Goal: Find contact information: Find contact information

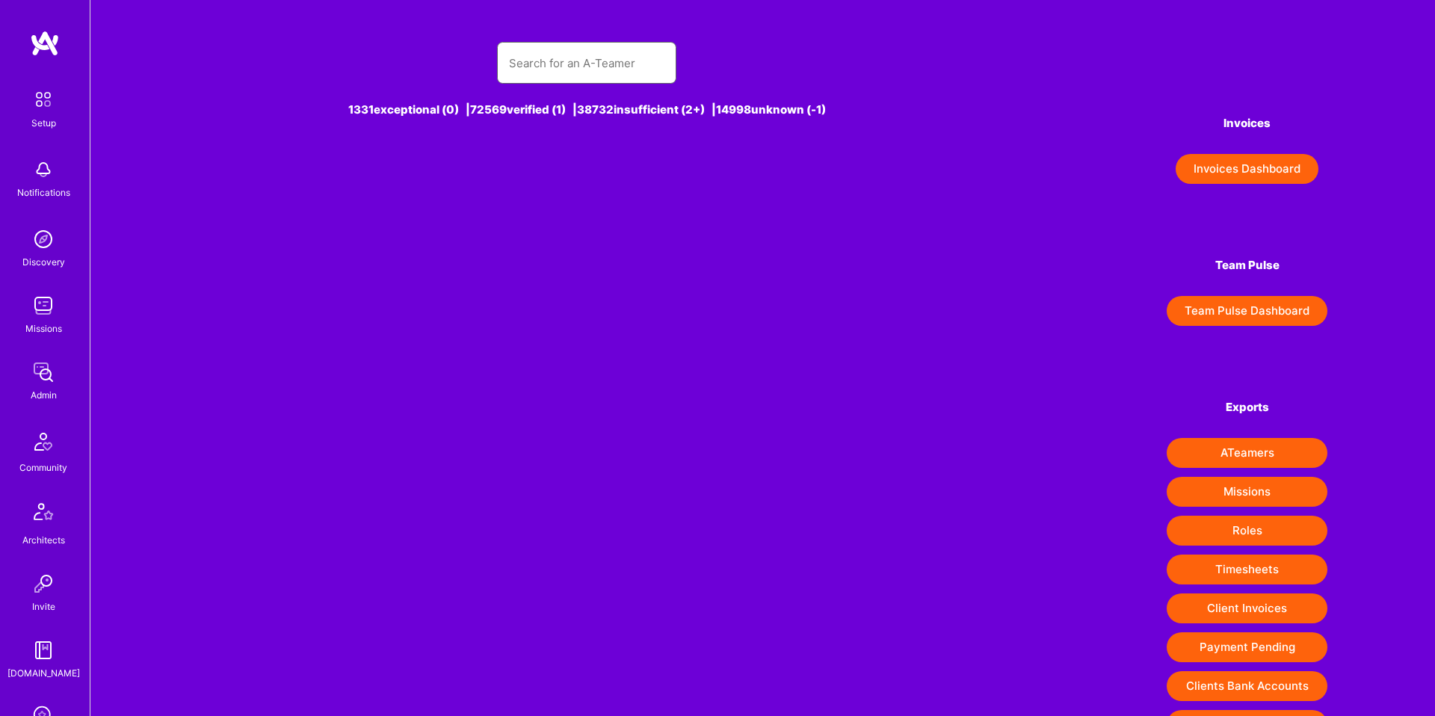
click at [516, 69] on input "text" at bounding box center [586, 63] width 155 height 38
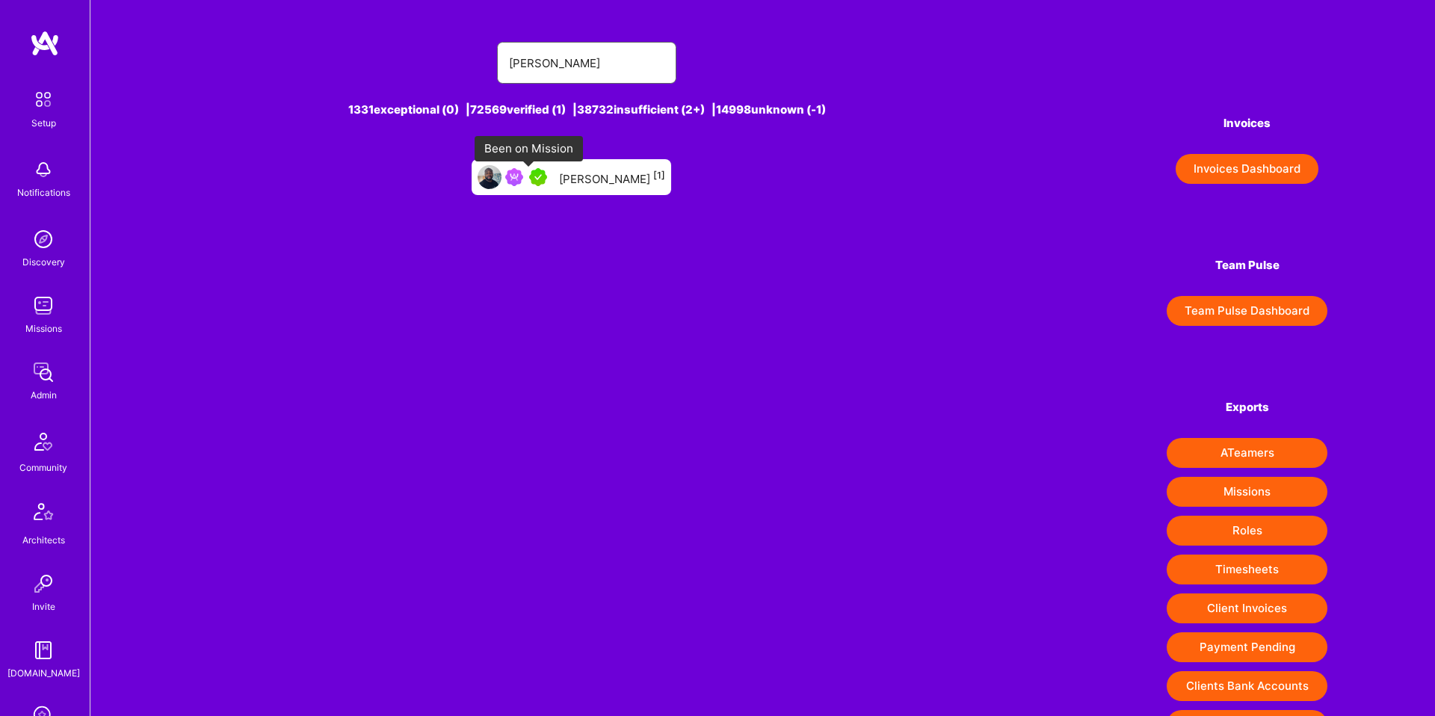
type input "[PERSON_NAME]"
click at [544, 181] on img at bounding box center [538, 177] width 18 height 18
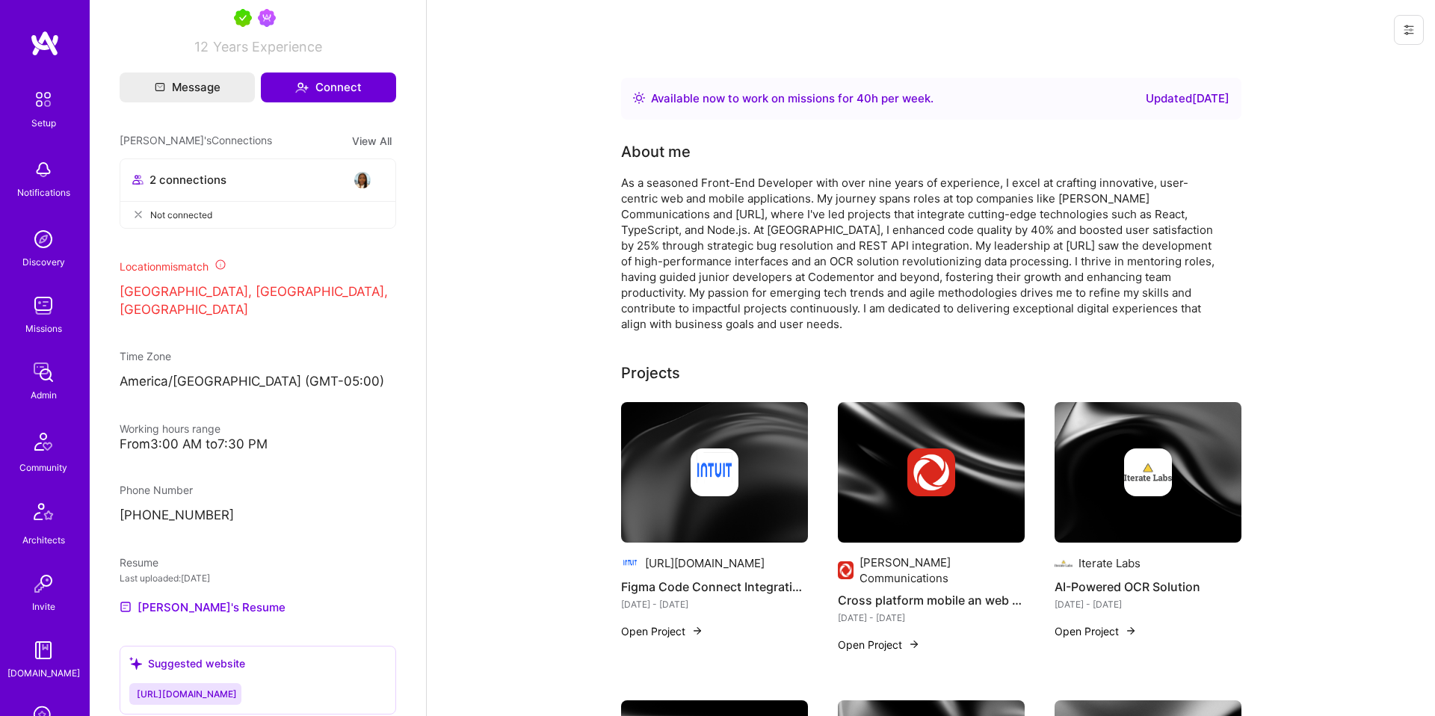
scroll to position [601, 0]
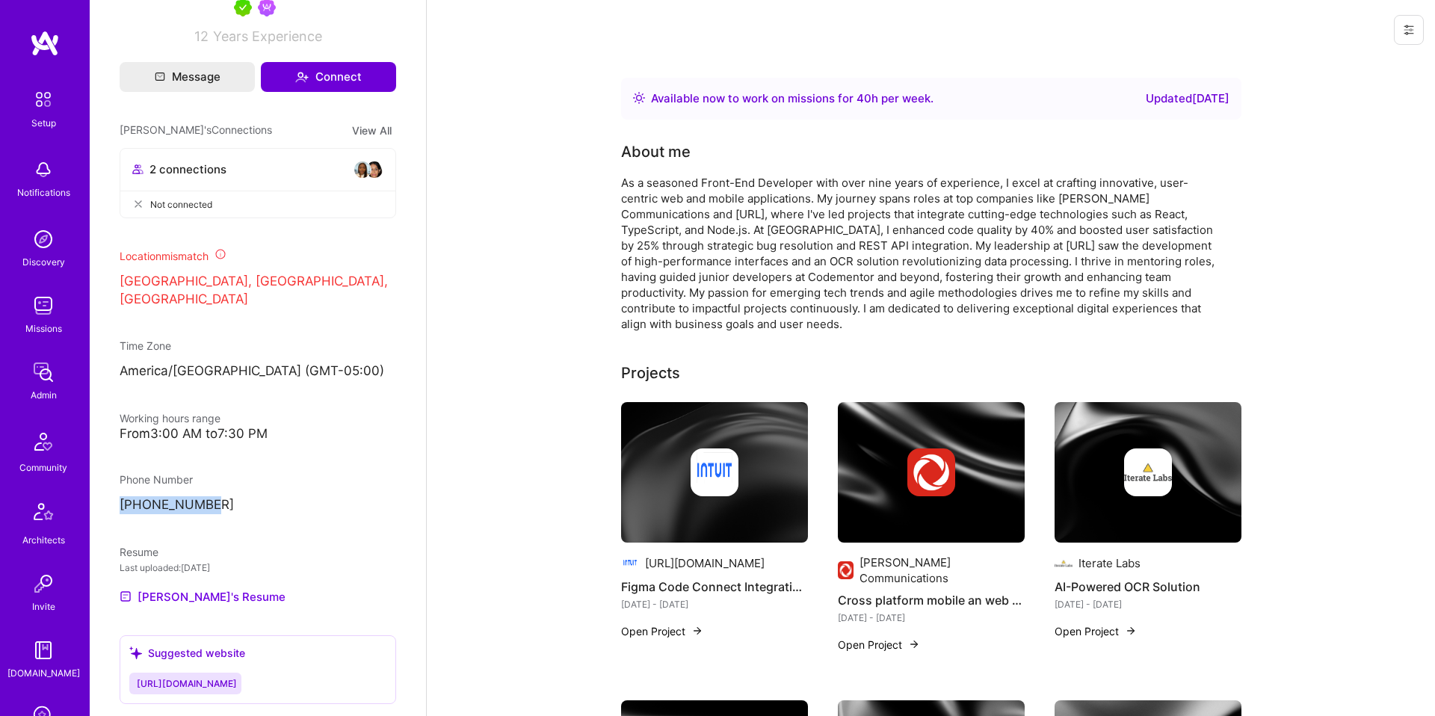
drag, startPoint x: 235, startPoint y: 480, endPoint x: 111, endPoint y: 485, distance: 123.4
click at [111, 485] on div "Admin data Details User ID: 67a1ac40f22d540013dfba9c Admin: No User type Regula…" at bounding box center [258, 358] width 336 height 716
copy p "[PHONE_NUMBER]"
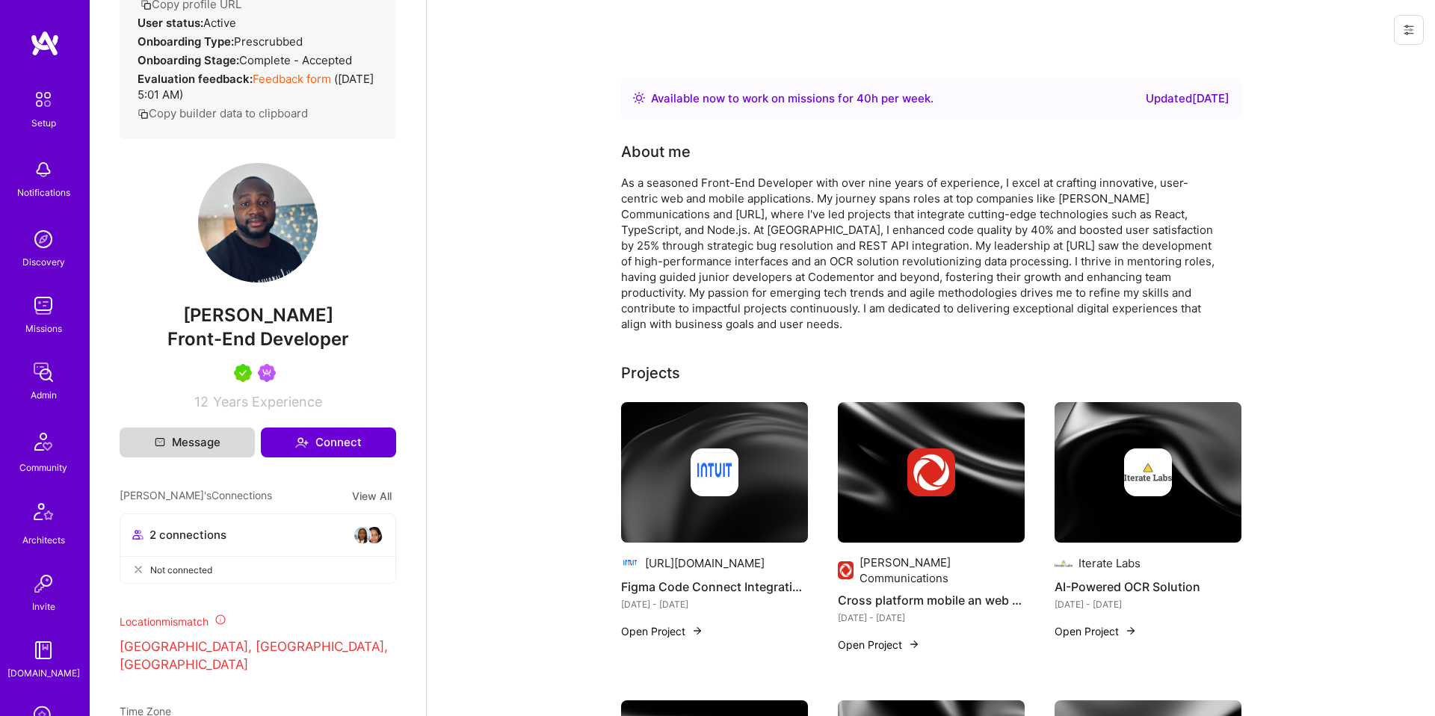
scroll to position [0, 0]
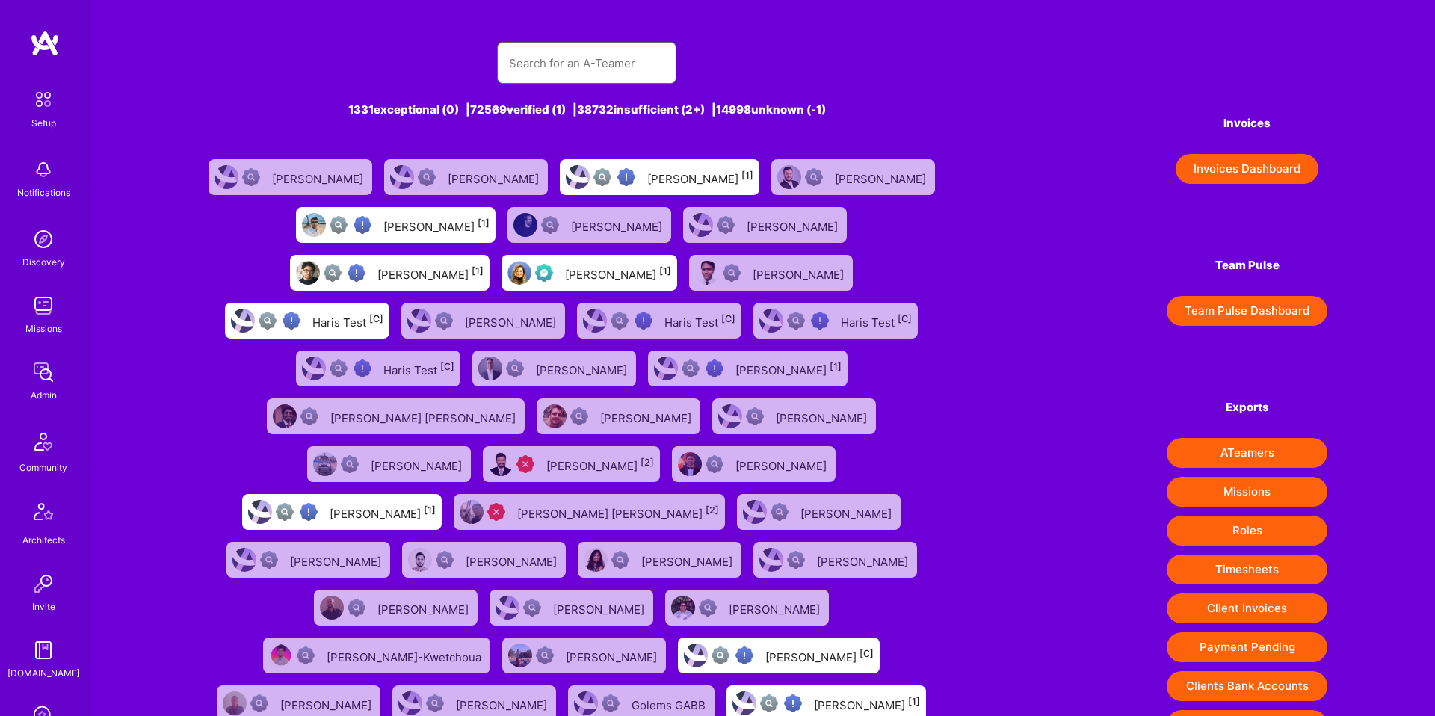
click at [604, 65] on input "text" at bounding box center [586, 63] width 155 height 38
click at [603, 67] on input "text" at bounding box center [586, 63] width 155 height 38
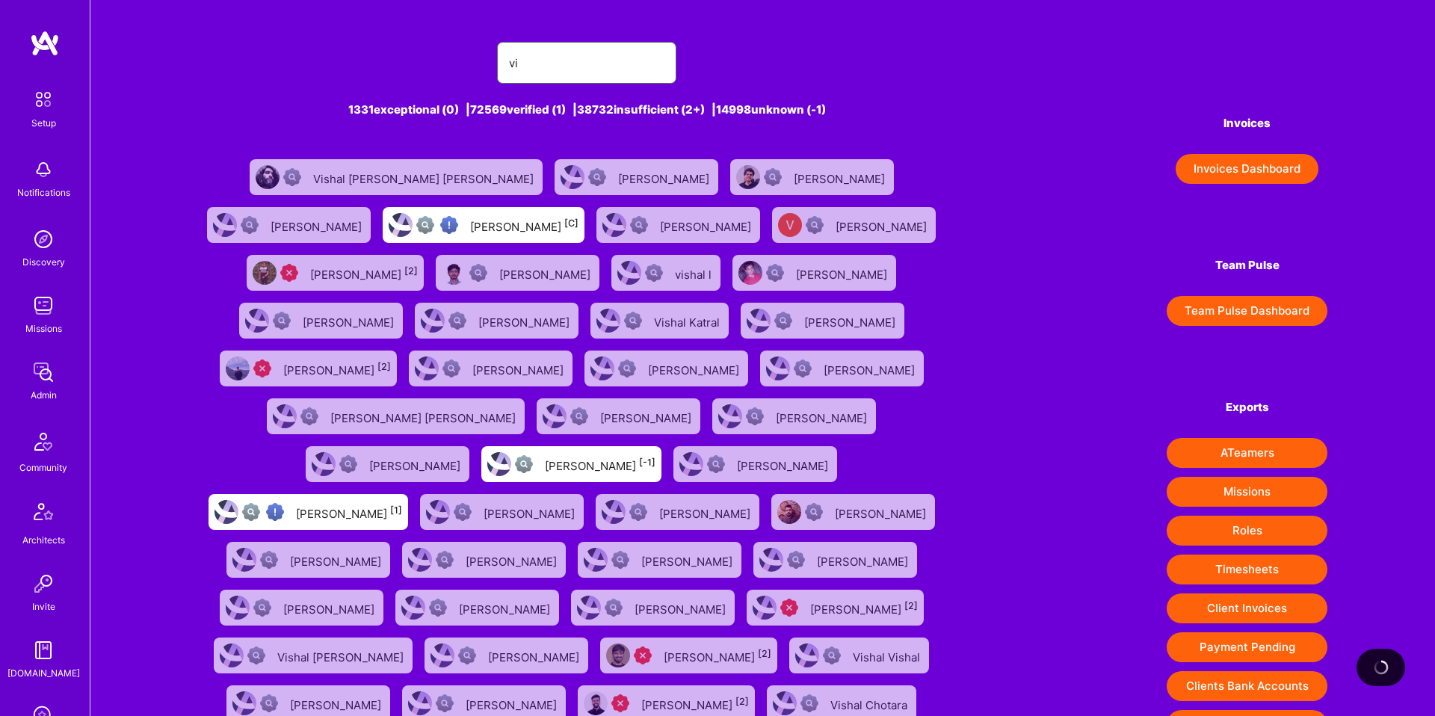
type input "v"
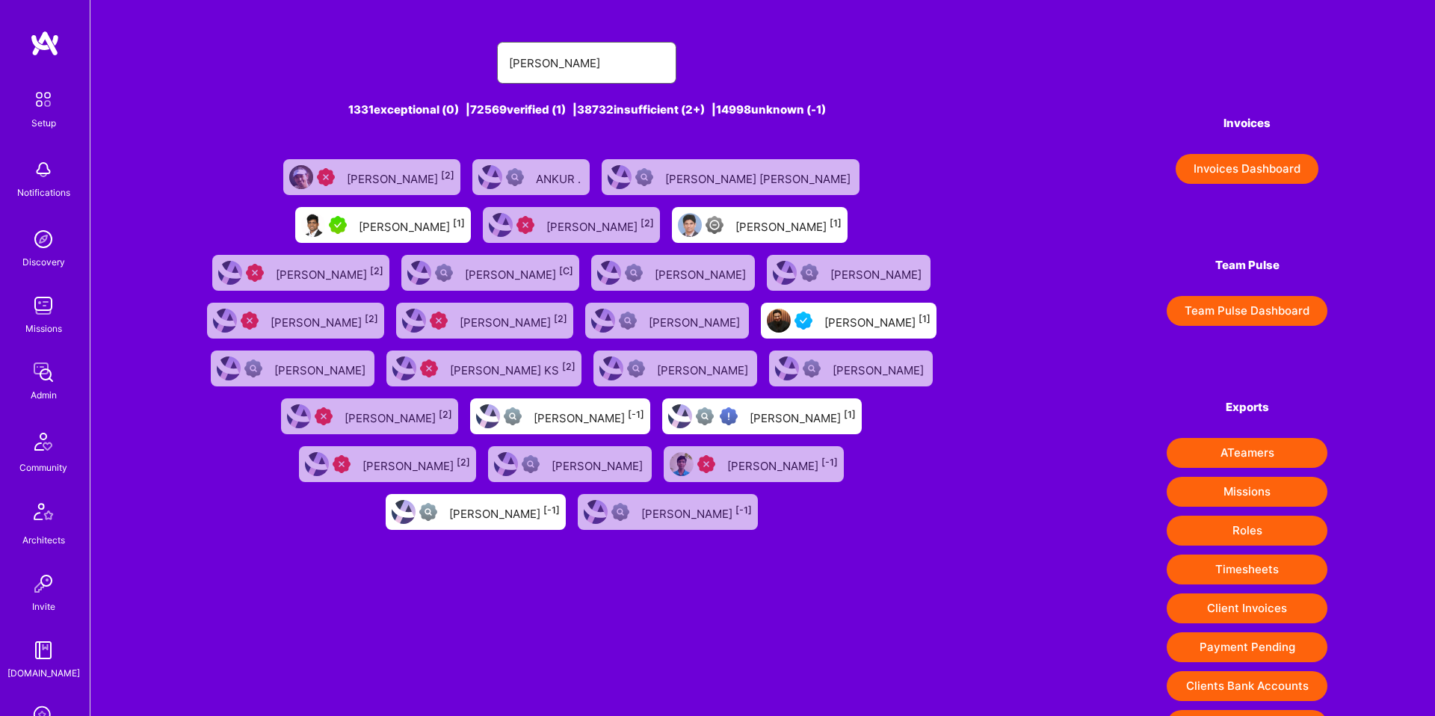
type input "[PERSON_NAME]"
click at [465, 215] on div "[PERSON_NAME] [1]" at bounding box center [412, 224] width 106 height 19
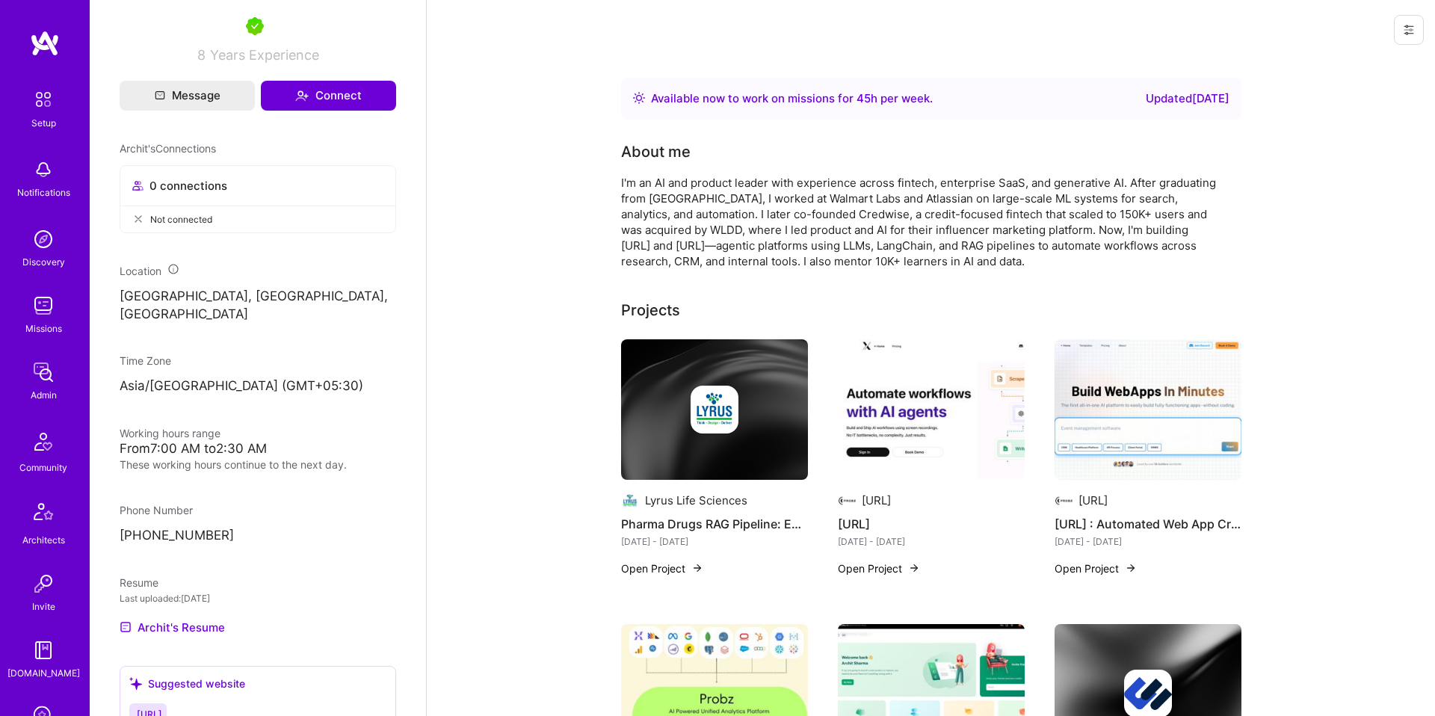
scroll to position [644, 0]
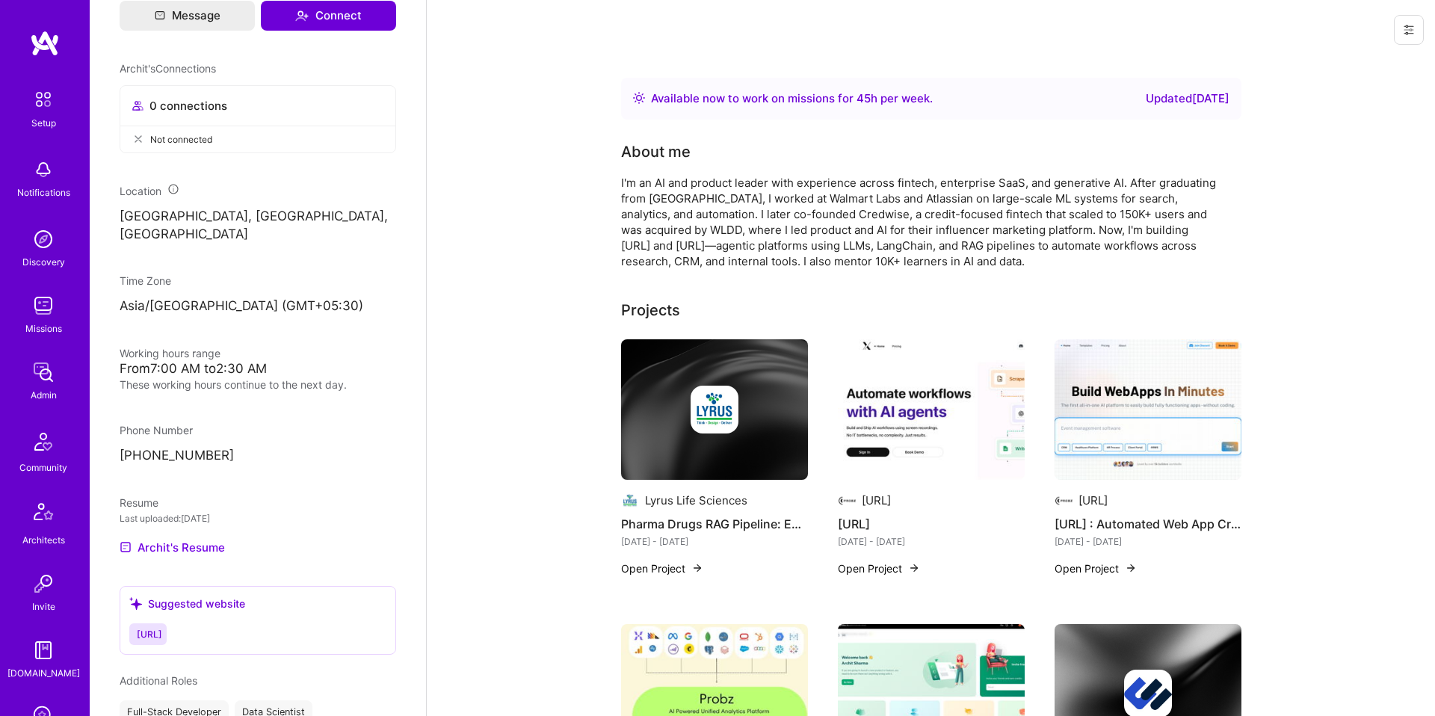
click at [226, 447] on p "[PHONE_NUMBER]" at bounding box center [258, 456] width 276 height 18
drag, startPoint x: 226, startPoint y: 434, endPoint x: 128, endPoint y: 434, distance: 97.9
click at [128, 447] on p "[PHONE_NUMBER]" at bounding box center [258, 456] width 276 height 18
copy div "919462720176"
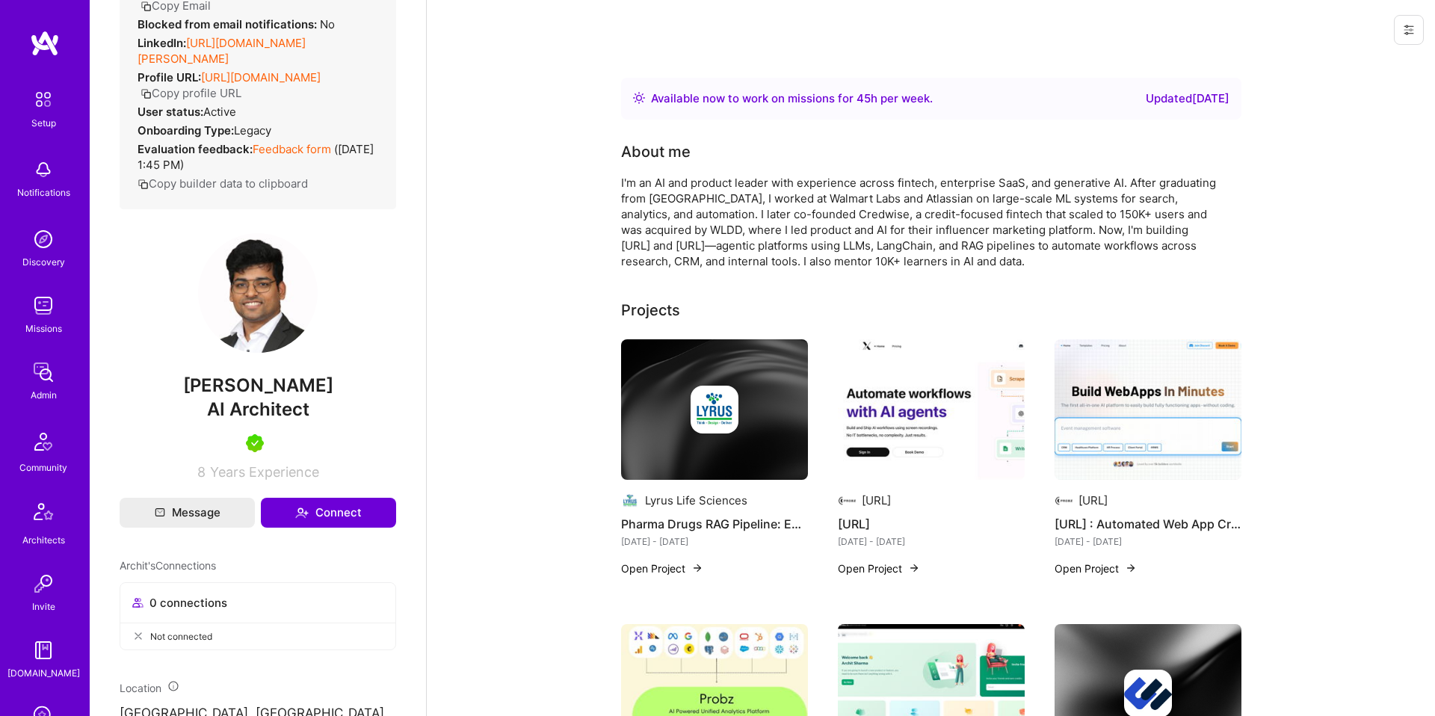
scroll to position [0, 0]
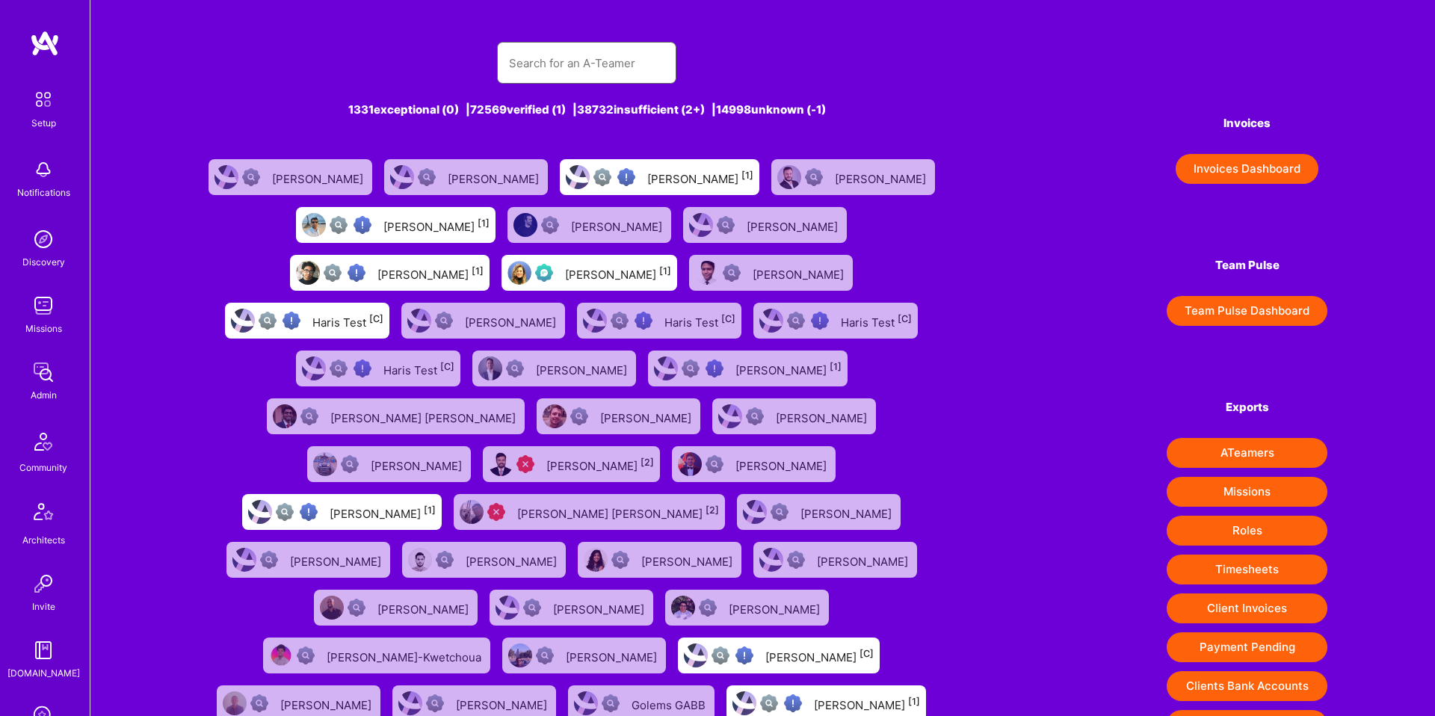
click at [544, 70] on input "text" at bounding box center [586, 63] width 155 height 38
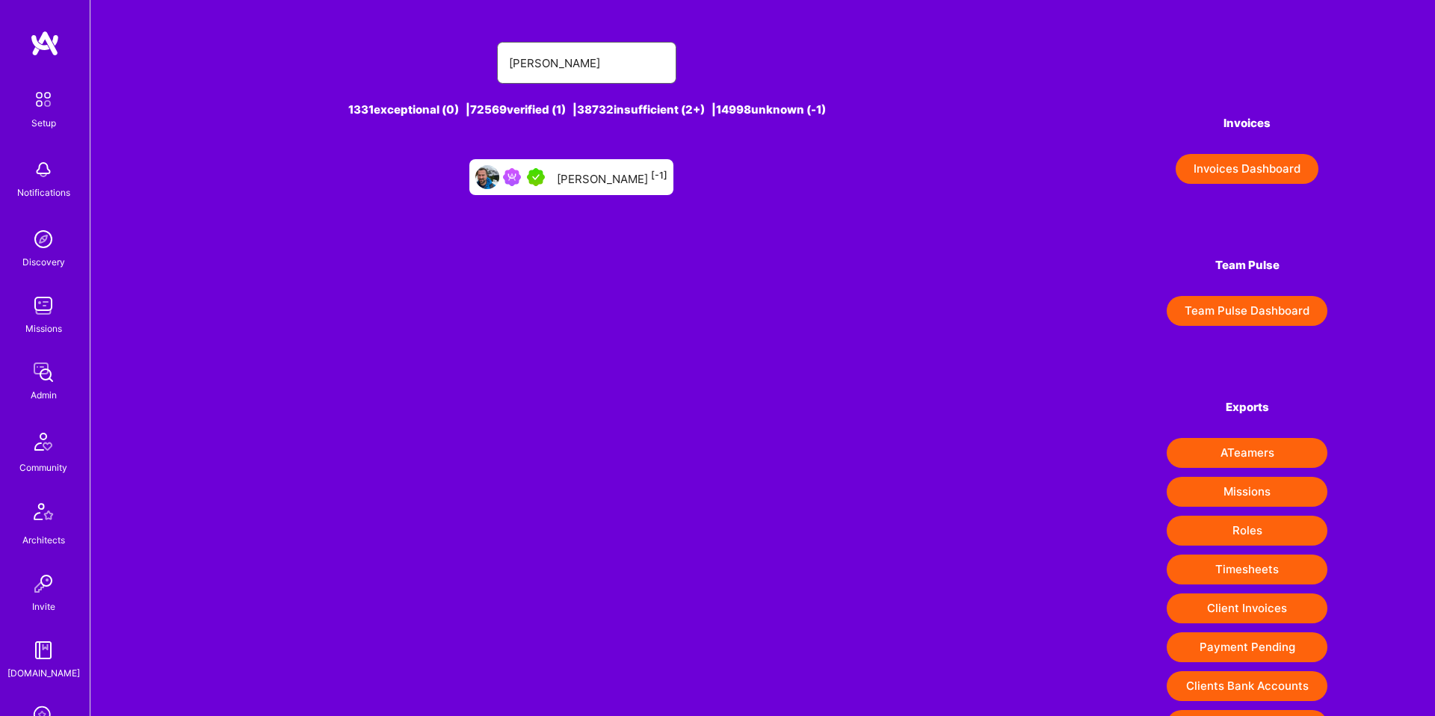
type input "[PERSON_NAME]"
click at [521, 179] on img at bounding box center [512, 177] width 18 height 18
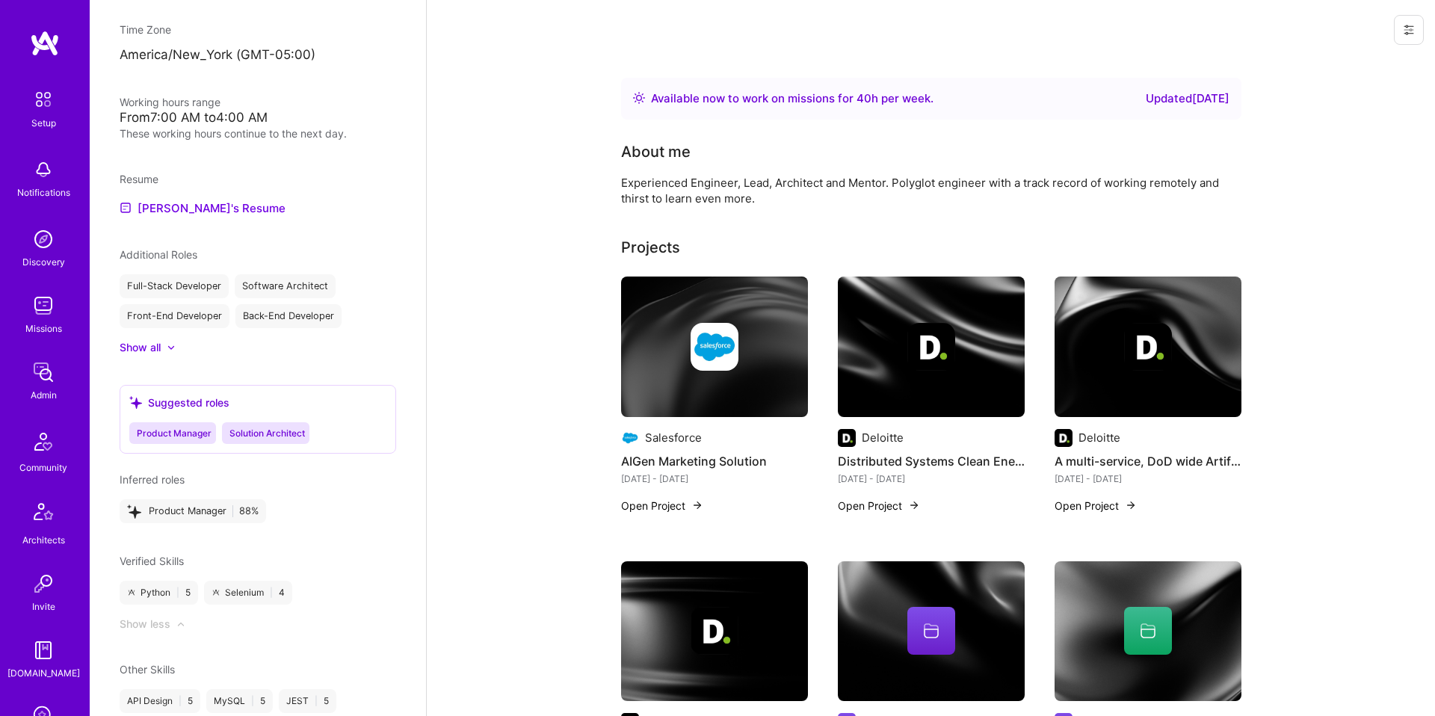
scroll to position [408, 0]
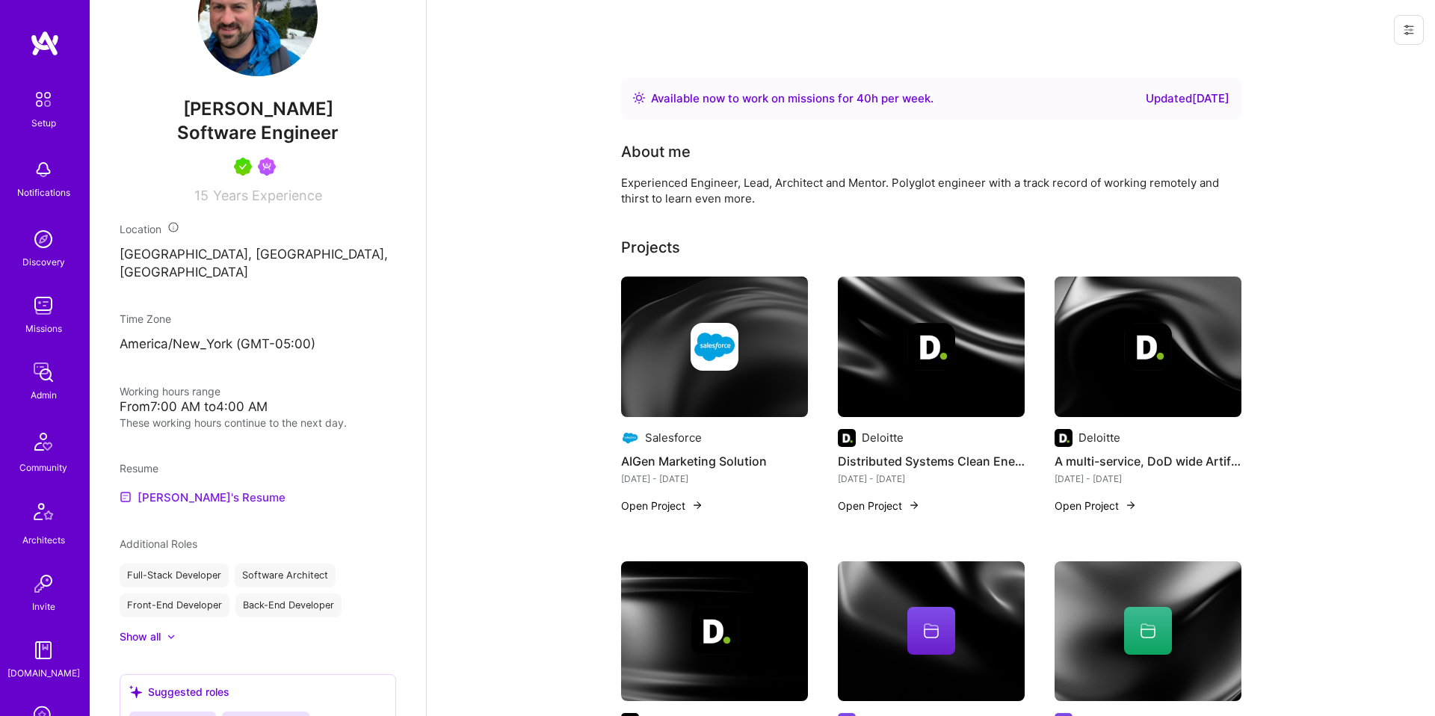
click at [182, 493] on link "[PERSON_NAME]'s Resume" at bounding box center [203, 497] width 166 height 18
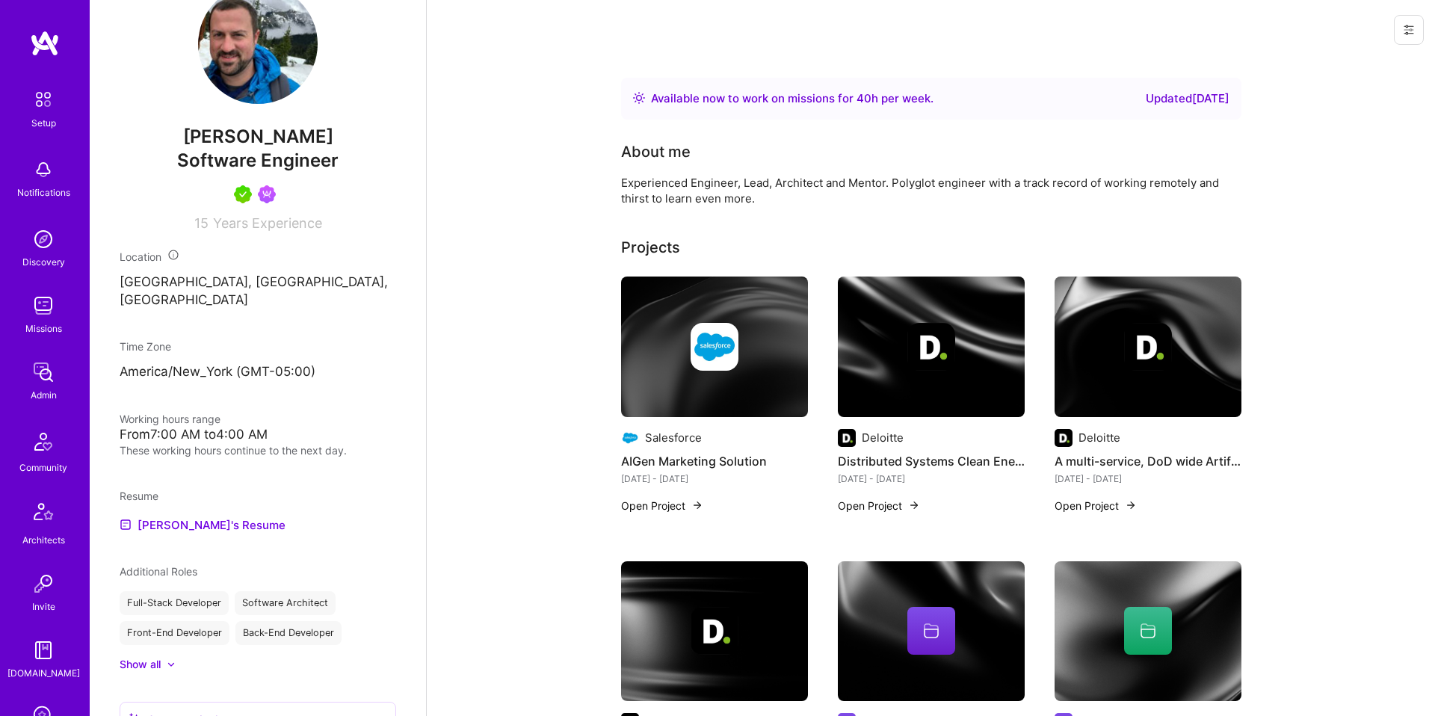
scroll to position [342, 0]
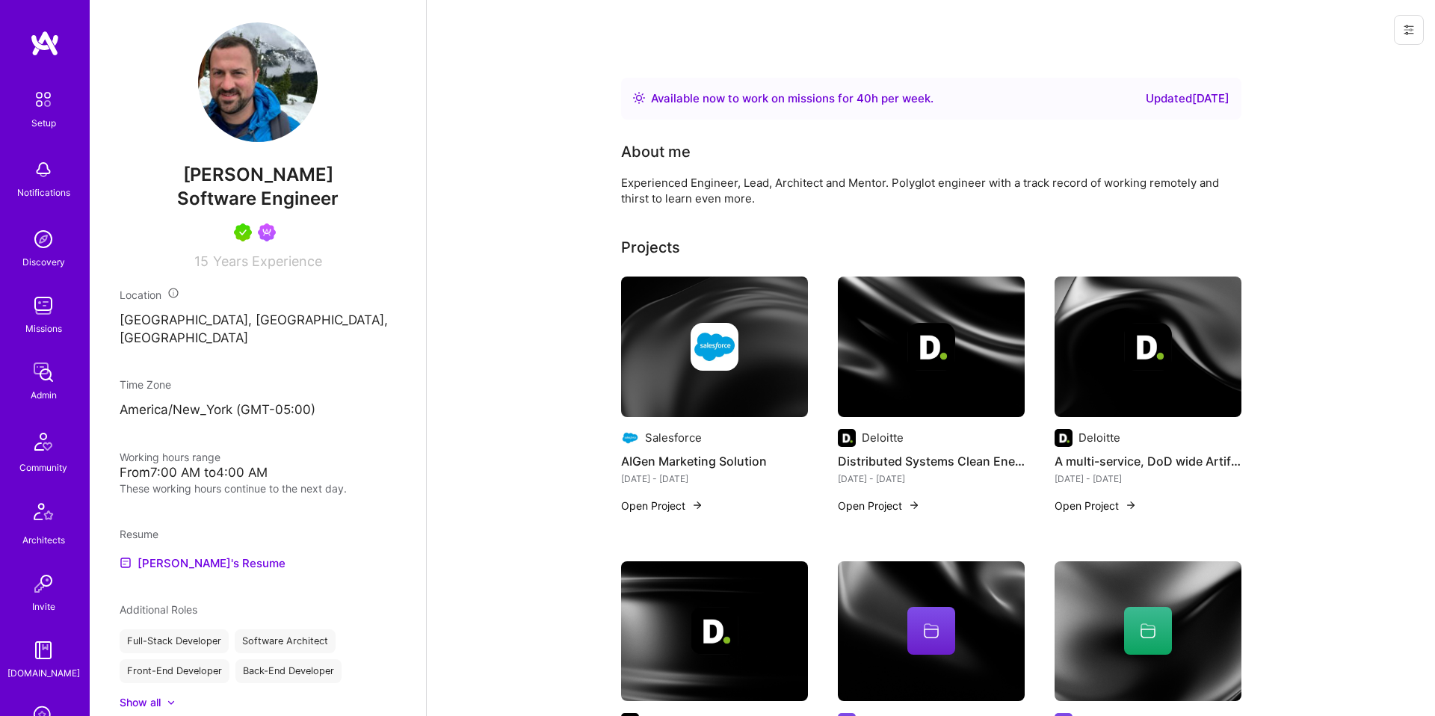
click at [256, 99] on img at bounding box center [258, 82] width 120 height 120
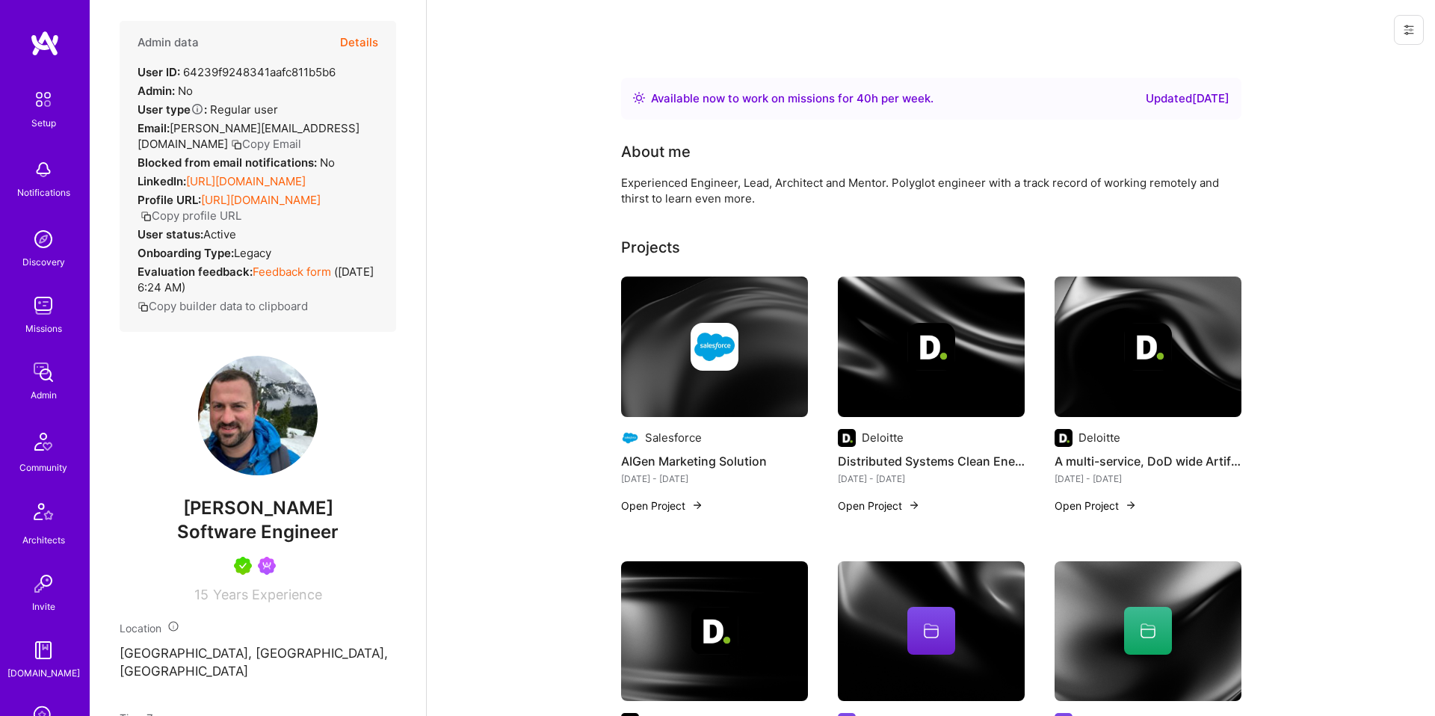
scroll to position [0, 0]
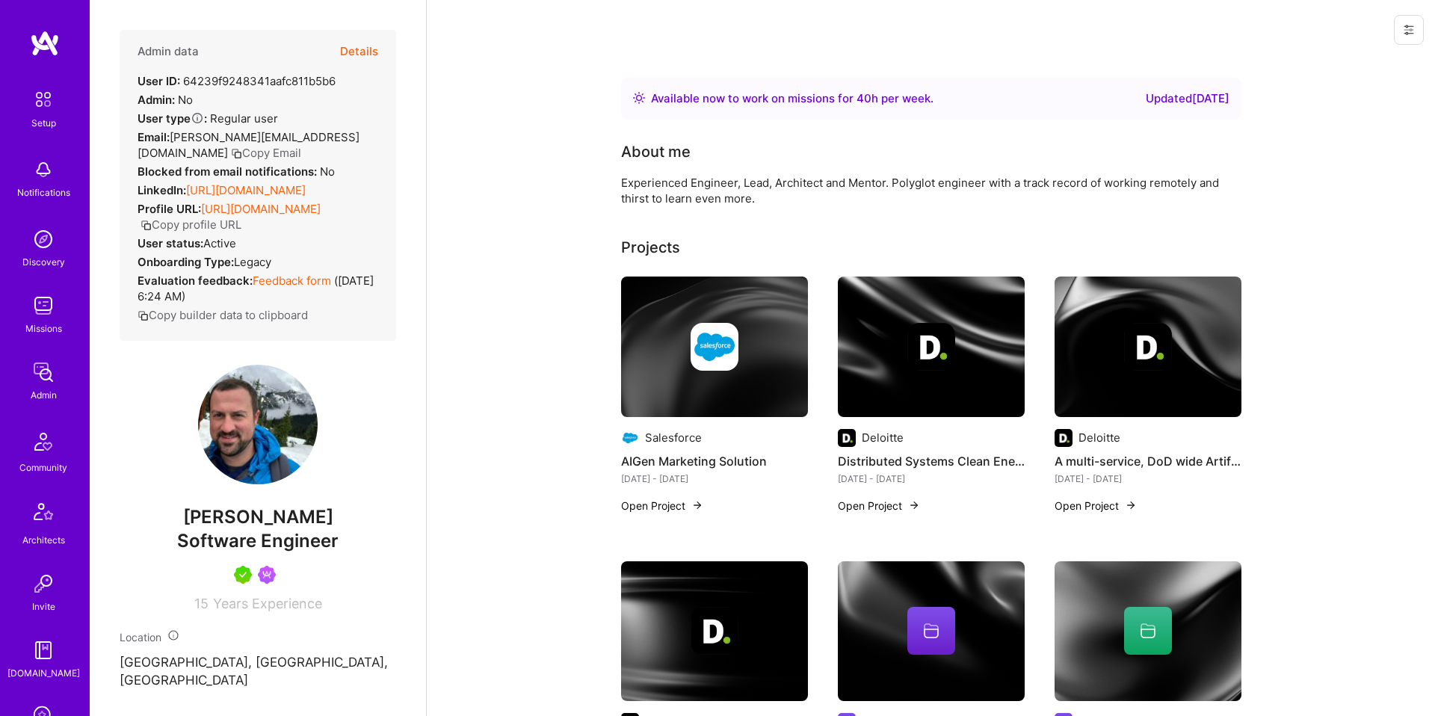
click at [250, 183] on link "[URL][DOMAIN_NAME]" at bounding box center [246, 190] width 120 height 14
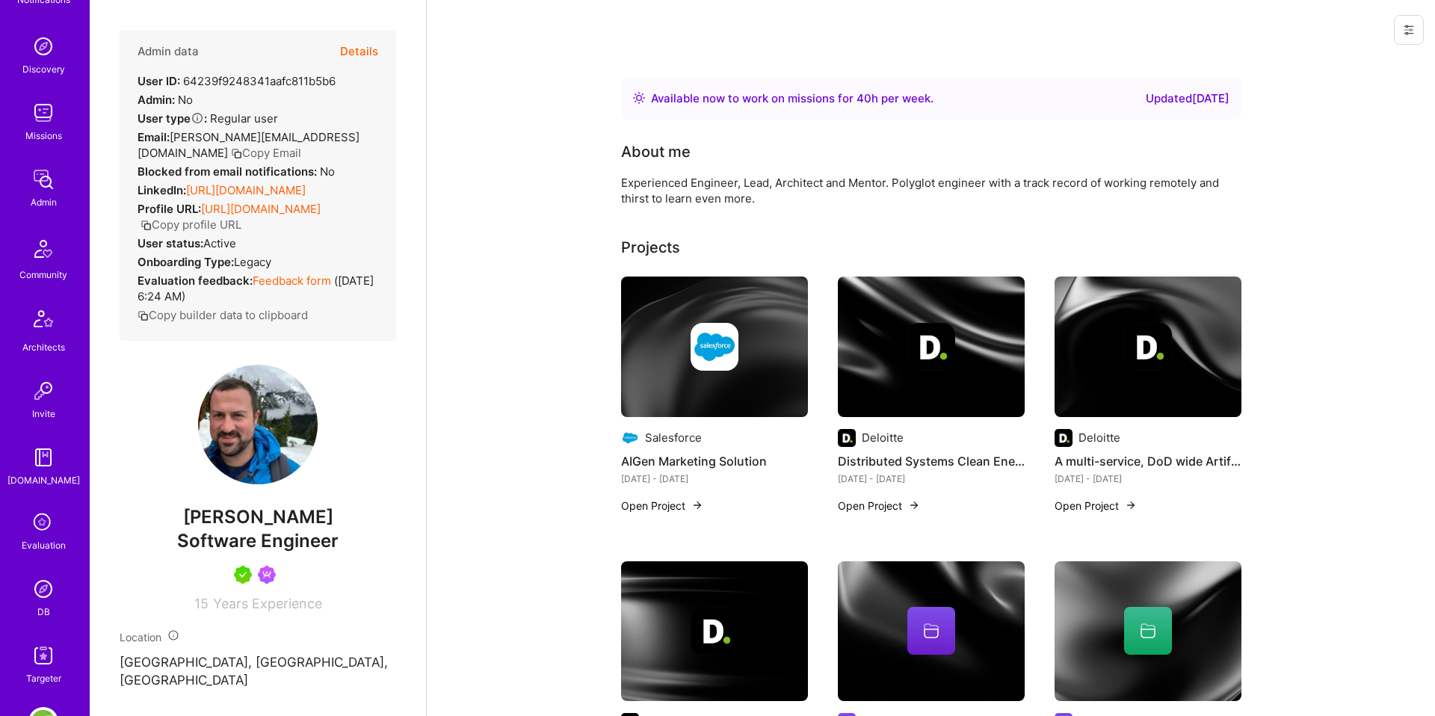
scroll to position [294, 0]
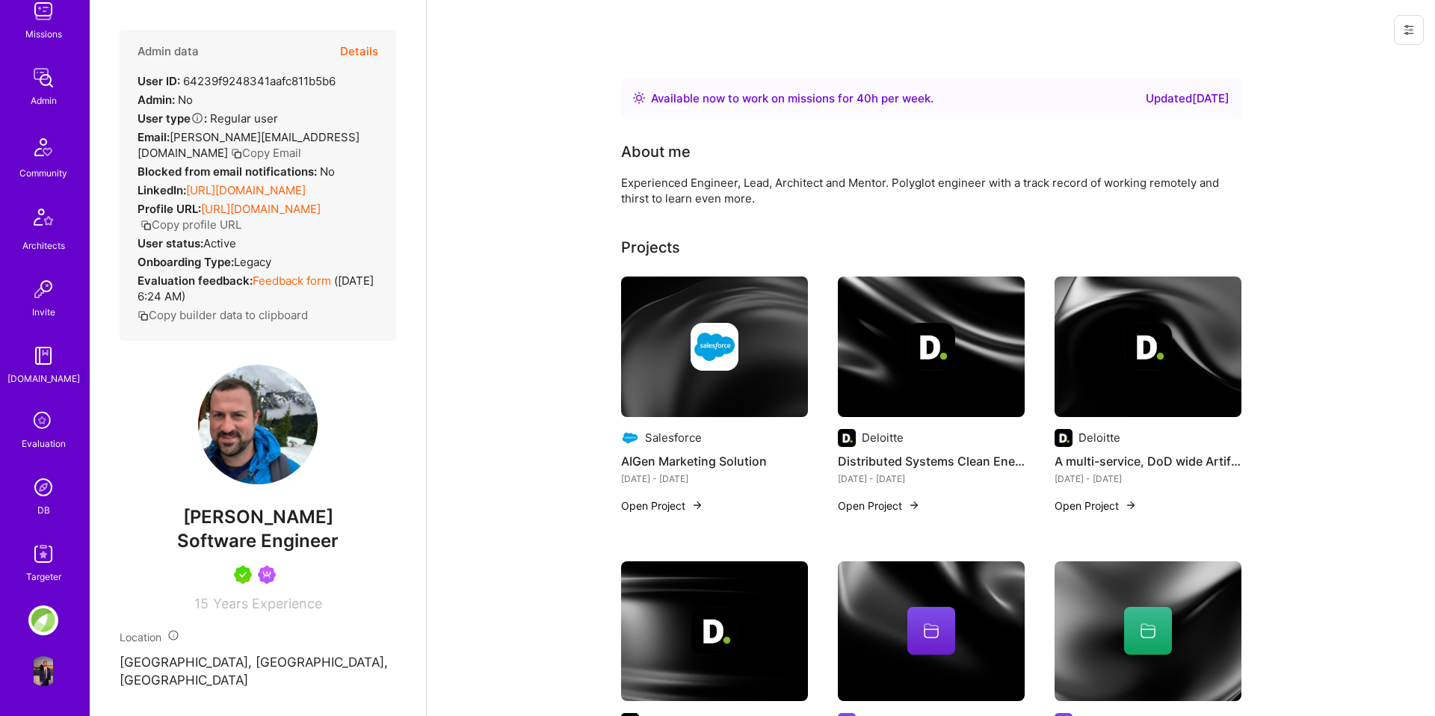
click at [52, 476] on img at bounding box center [43, 487] width 30 height 30
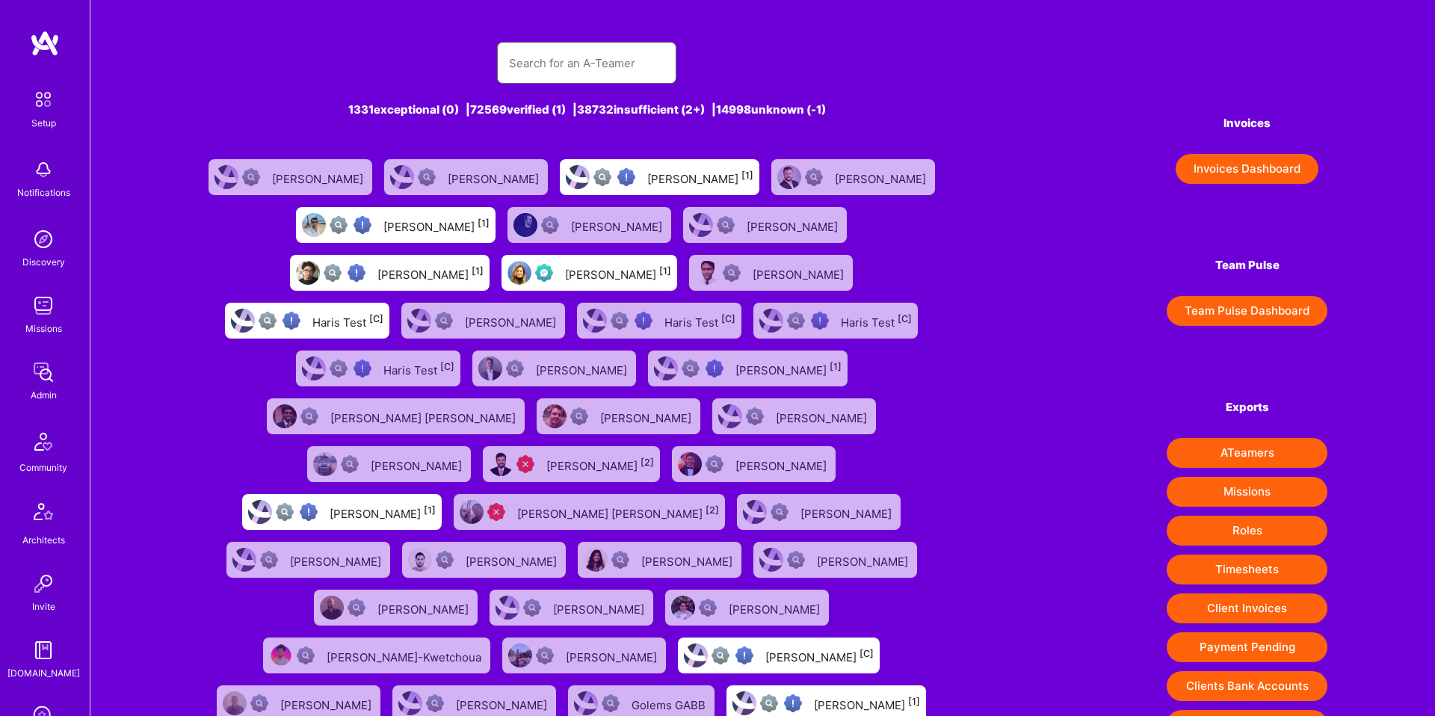
click at [554, 67] on input "text" at bounding box center [586, 63] width 155 height 38
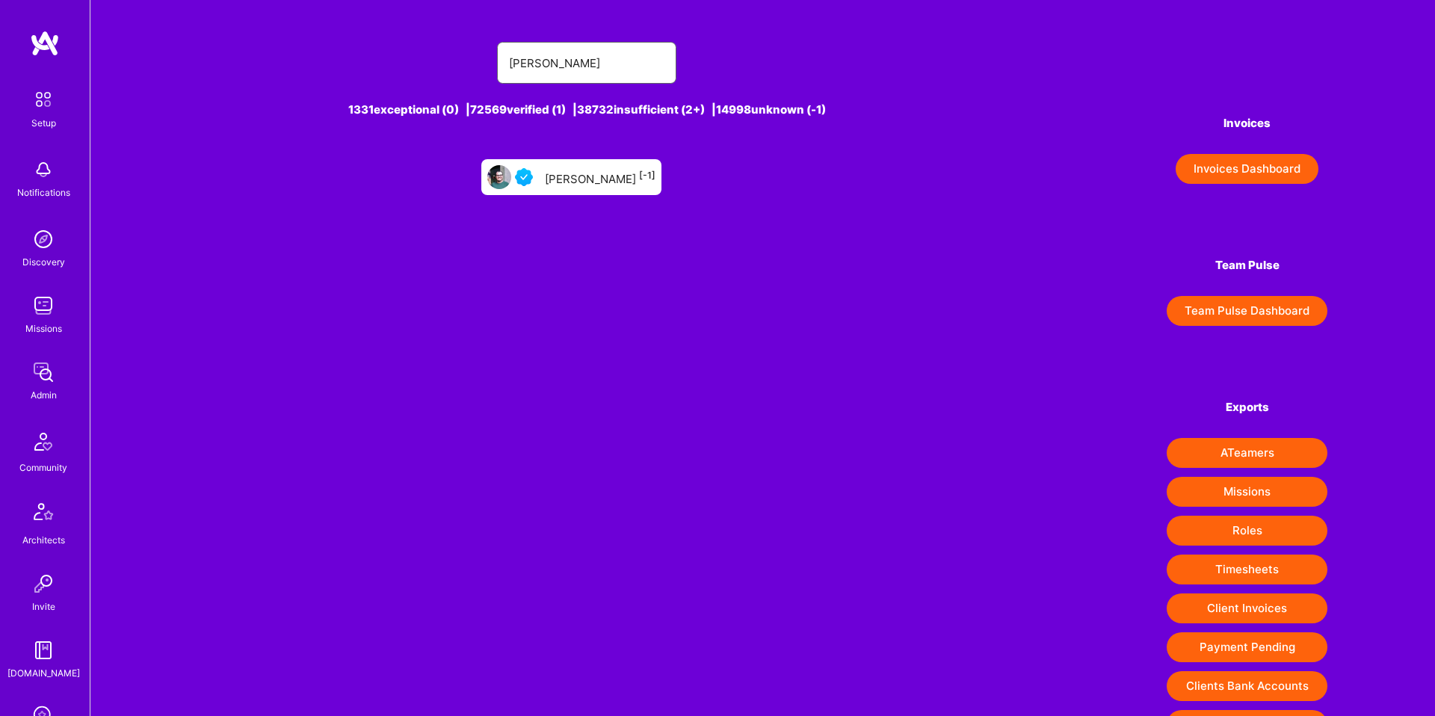
type input "[PERSON_NAME]"
click at [555, 174] on div "[PERSON_NAME] [-1]" at bounding box center [600, 176] width 111 height 19
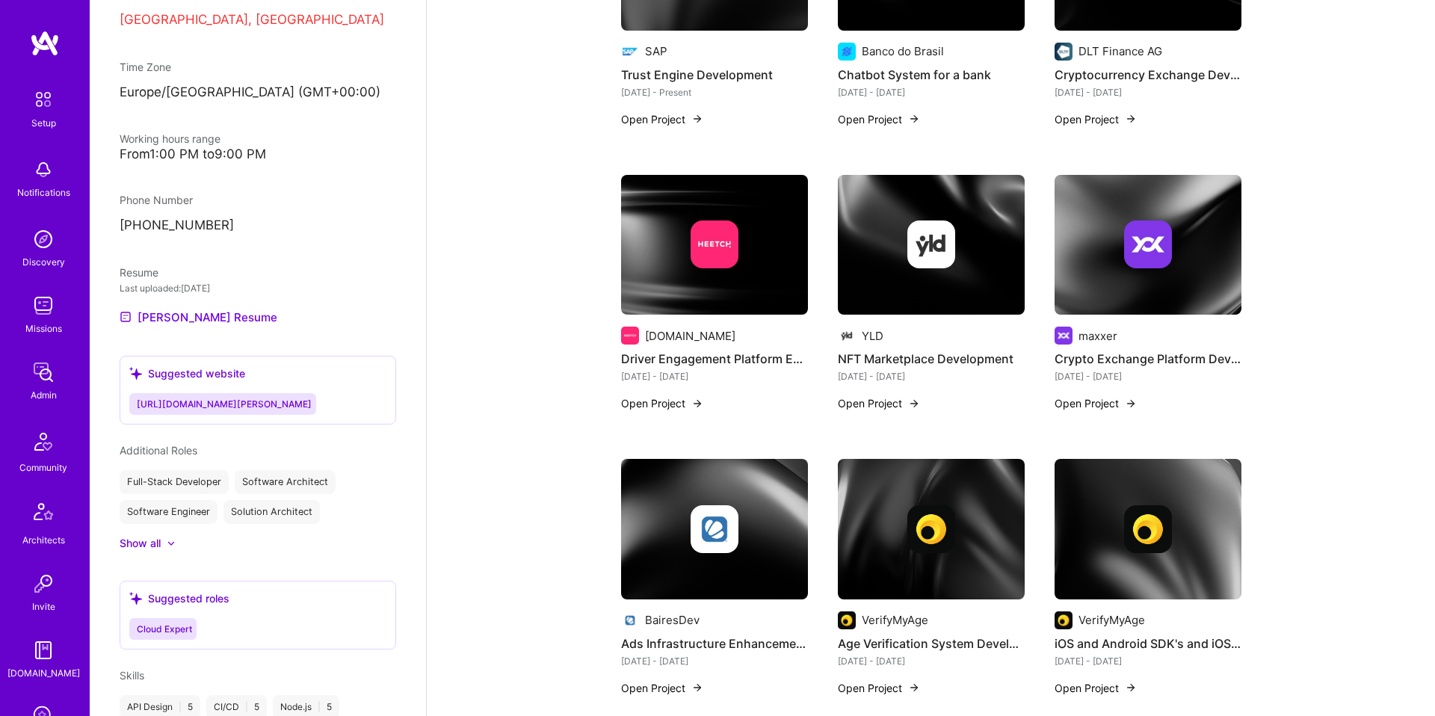
scroll to position [637, 0]
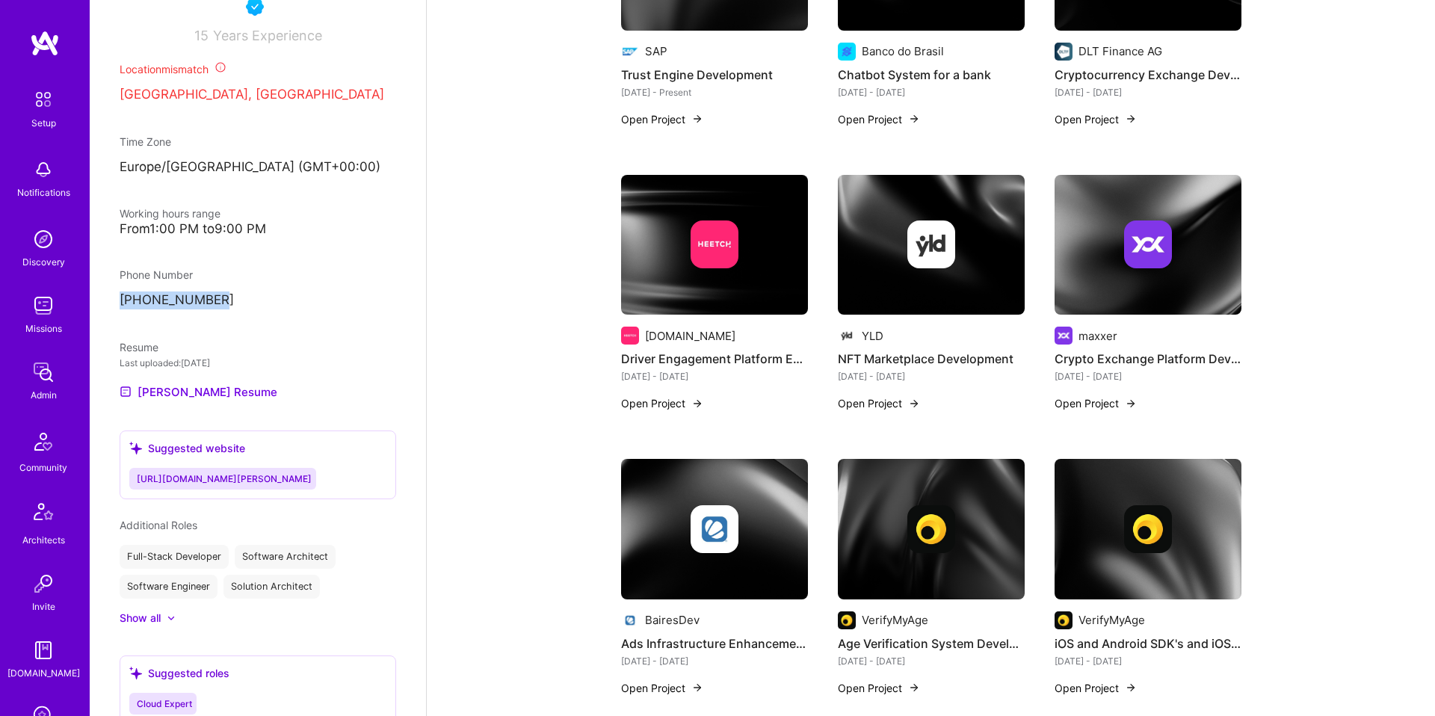
drag, startPoint x: 235, startPoint y: 298, endPoint x: 107, endPoint y: 293, distance: 127.9
click at [107, 293] on div "Admin data Details User ID: 63494256ae131b00137ad3e6 Admin: No User type Regula…" at bounding box center [258, 358] width 336 height 716
copy p "[PHONE_NUMBER]"
